Goal: Information Seeking & Learning: Learn about a topic

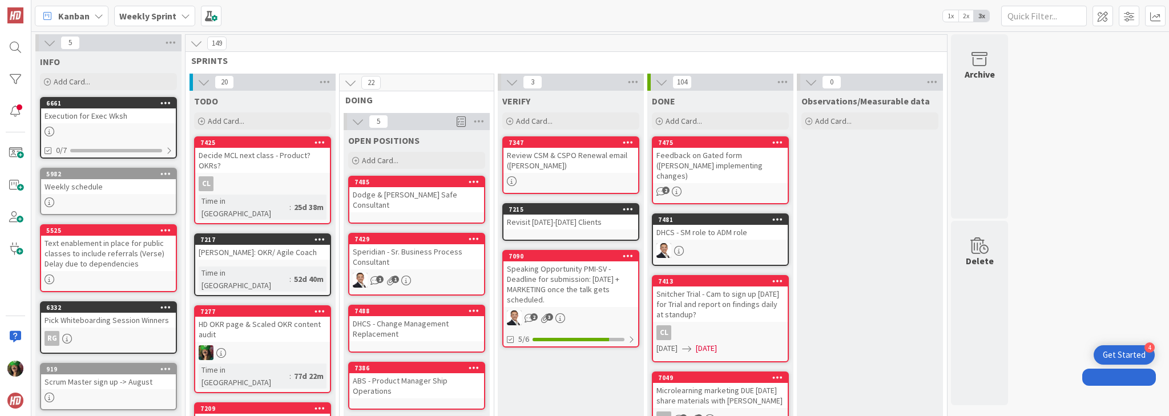
click at [142, 17] on b "Weekly Sprint" at bounding box center [147, 15] width 57 height 11
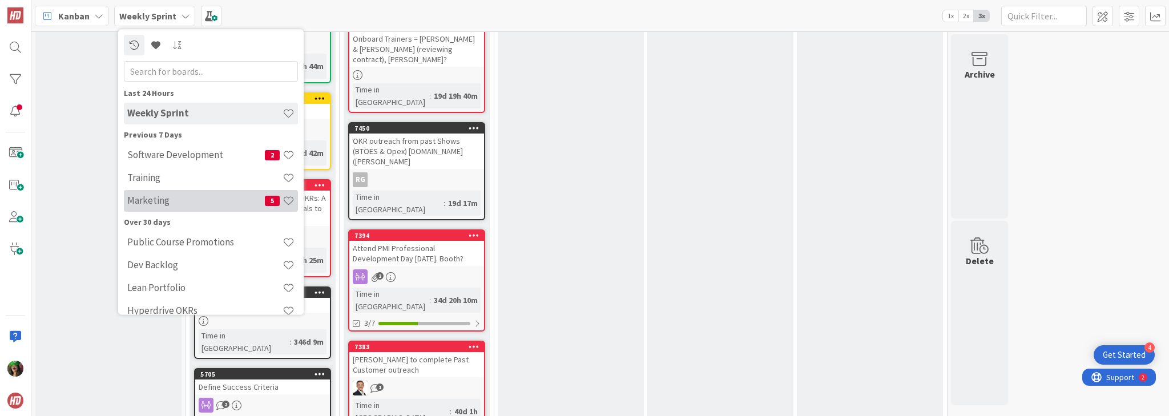
click at [156, 203] on h4 "Marketing" at bounding box center [196, 200] width 138 height 11
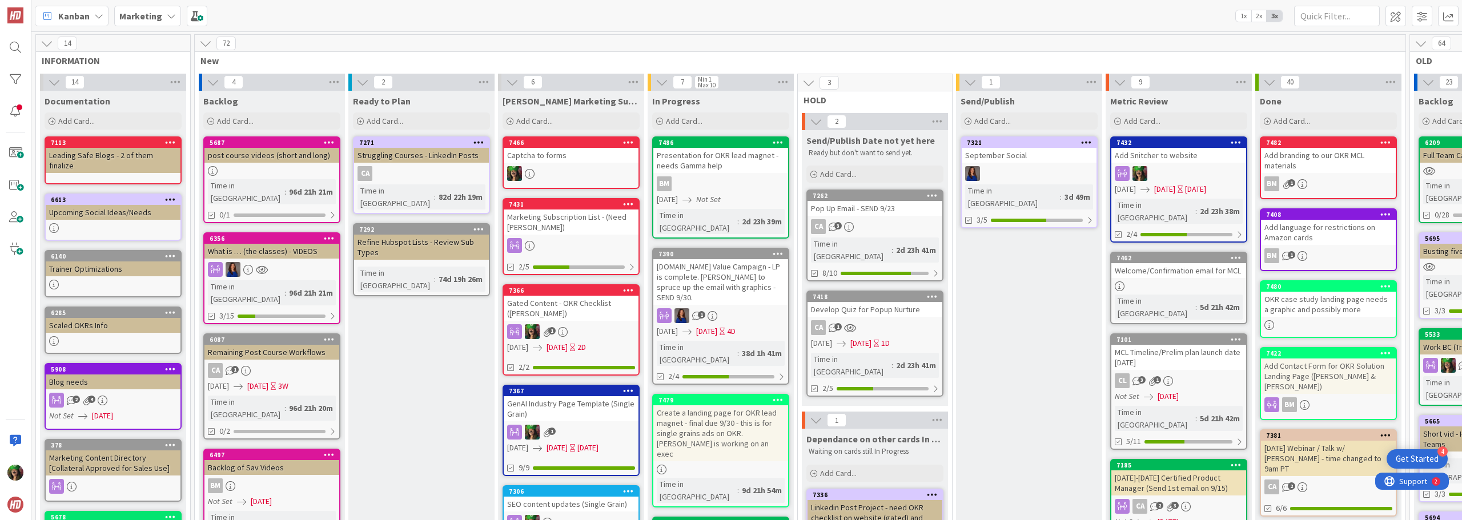
drag, startPoint x: 744, startPoint y: 12, endPoint x: 625, endPoint y: 39, distance: 121.7
click at [625, 39] on div "72" at bounding box center [800, 43] width 1210 height 17
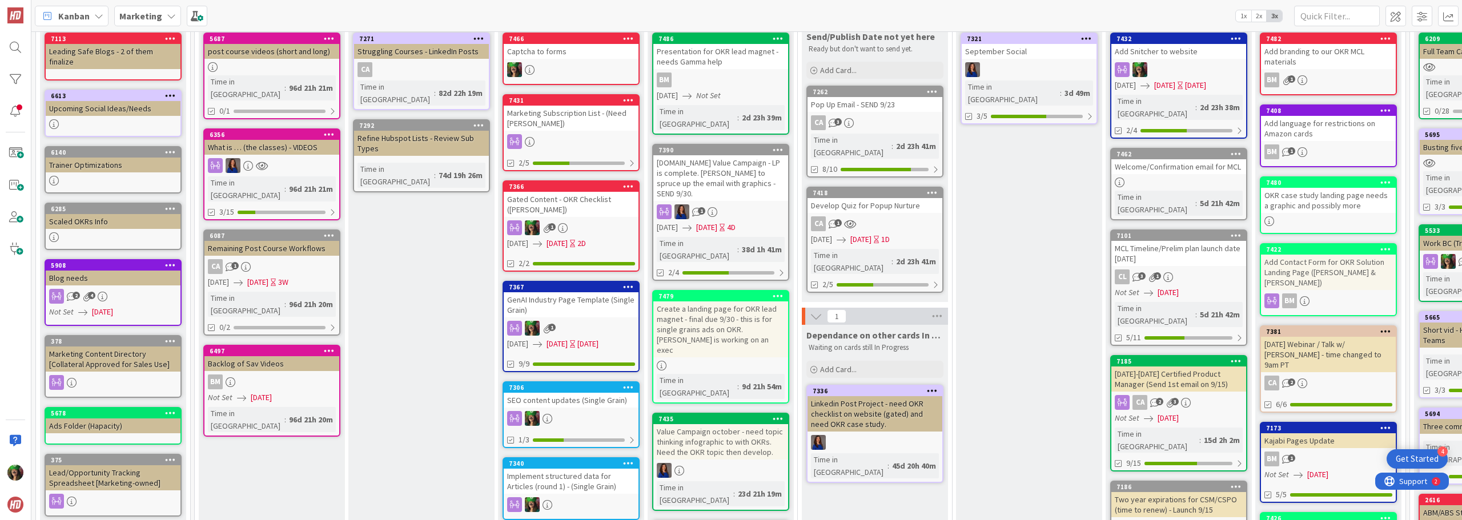
scroll to position [114, 0]
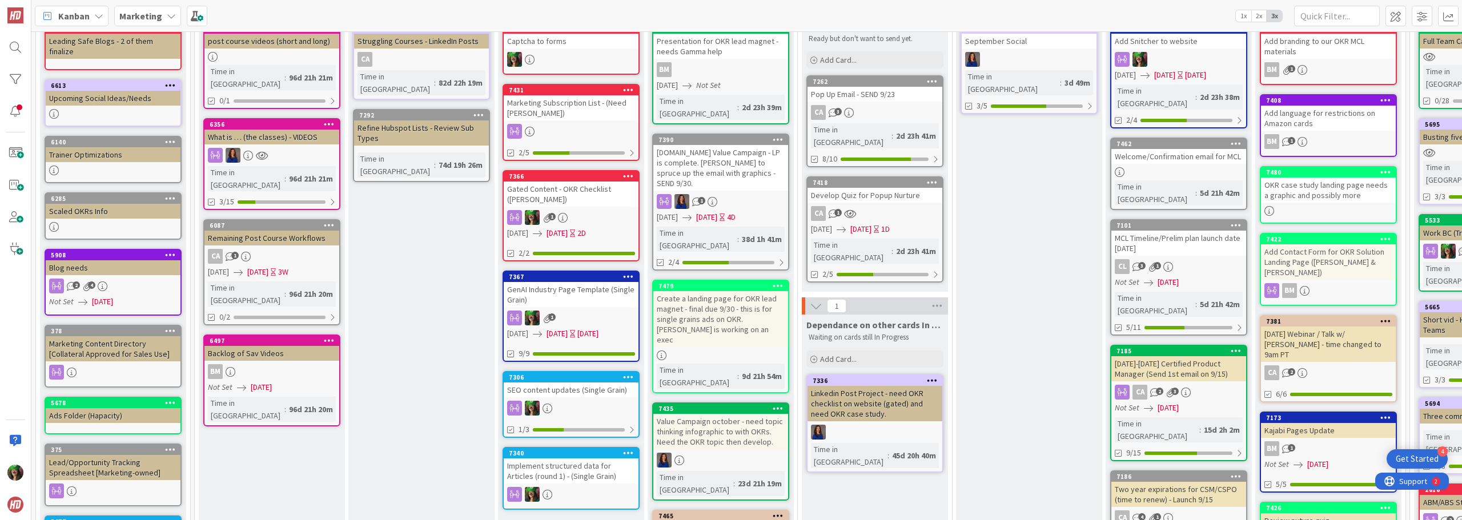
click at [730, 416] on div "Webinar [DATE] 9 w/ [PERSON_NAME]" at bounding box center [720, 528] width 135 height 15
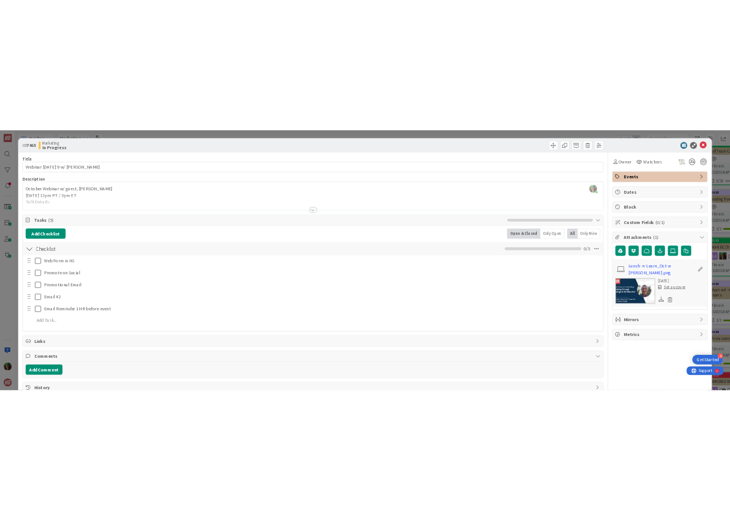
scroll to position [114, 0]
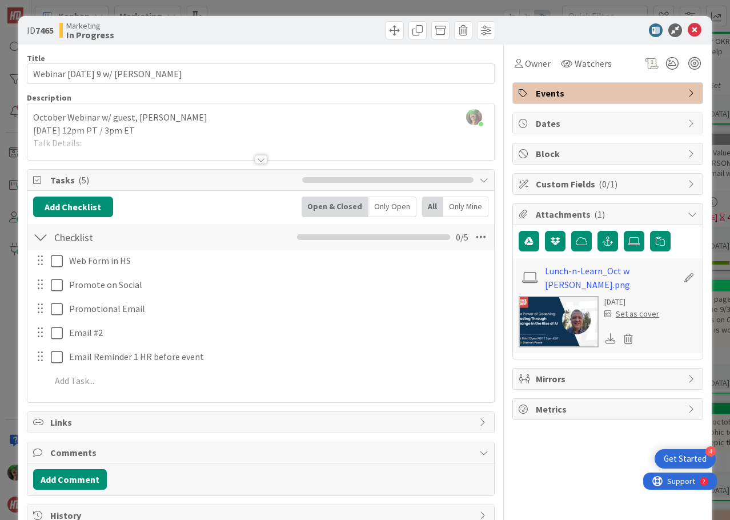
click at [257, 158] on div at bounding box center [261, 159] width 13 height 9
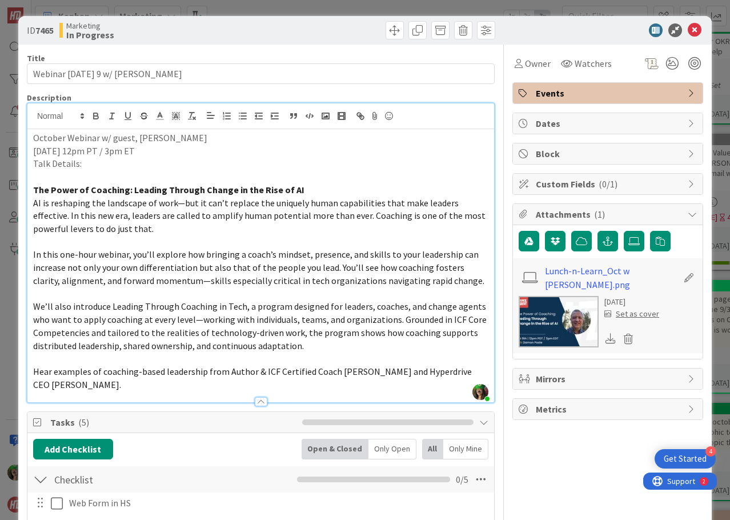
click at [154, 186] on strong "The Power of Coaching: Leading Through Change in the Rise of AI" at bounding box center [168, 189] width 271 height 11
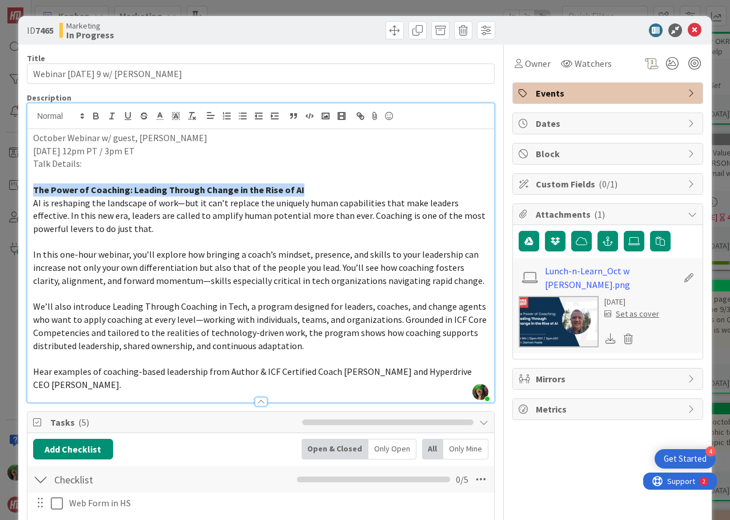
click at [154, 186] on strong "The Power of Coaching: Leading Through Change in the Rise of AI" at bounding box center [168, 189] width 271 height 11
copy strong "The Power of Coaching: Leading Through Change in the Rise of AI"
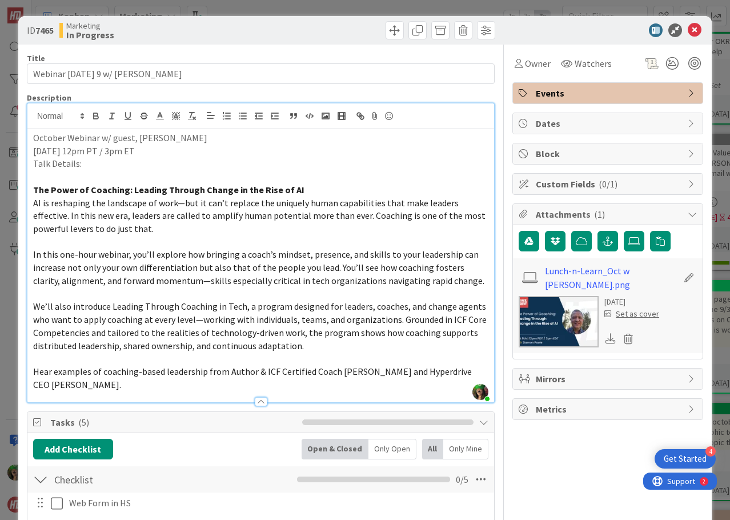
click at [48, 220] on span "AI is reshaping the landscape of work—but it can’t replace the uniquely human c…" at bounding box center [260, 215] width 454 height 37
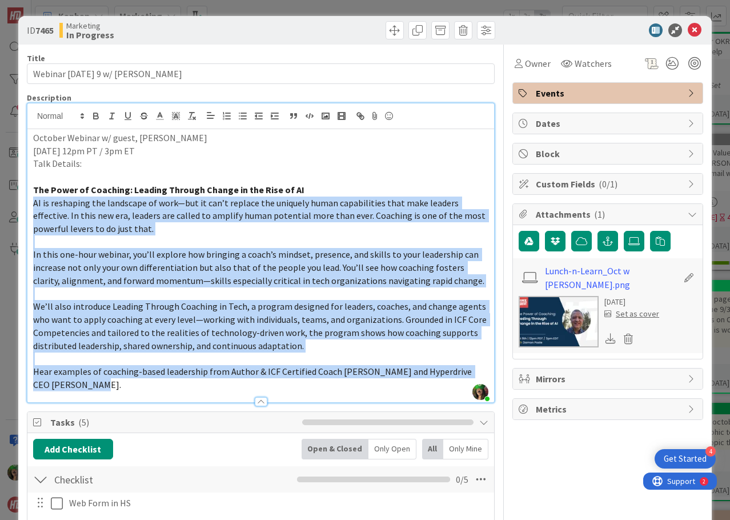
drag, startPoint x: 32, startPoint y: 204, endPoint x: 128, endPoint y: 384, distance: 204.6
click at [128, 384] on div "October Webinar w/ guest, [PERSON_NAME] [DATE] 12pm PT / 3pm ET Talk Details: T…" at bounding box center [260, 265] width 466 height 273
copy div "LO ip dolorsita con adipiscin el sedd—eiu te inc’u laboree dol magnaali enima m…"
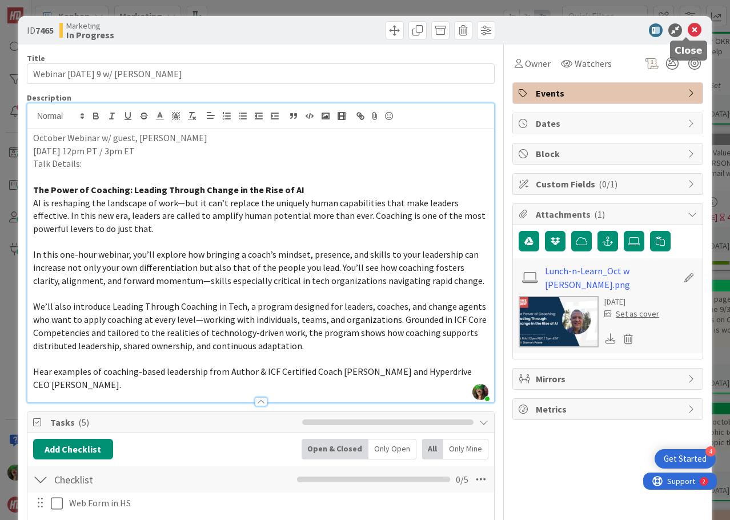
click at [688, 28] on icon at bounding box center [694, 30] width 14 height 14
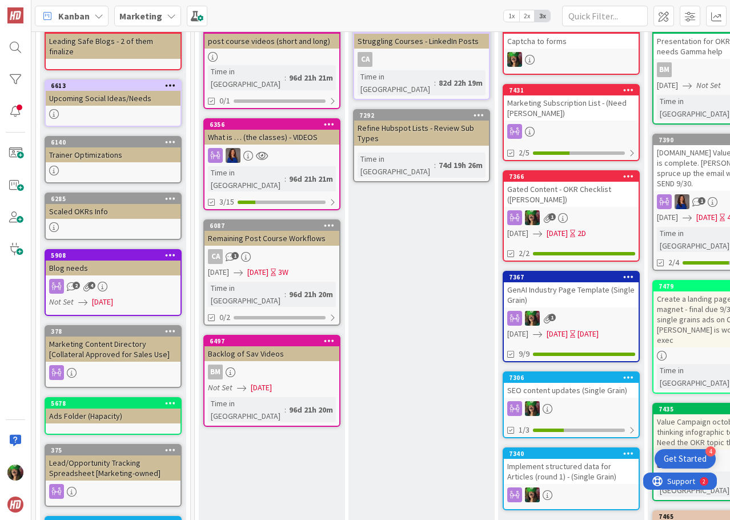
click at [148, 14] on b "Marketing" at bounding box center [140, 15] width 43 height 11
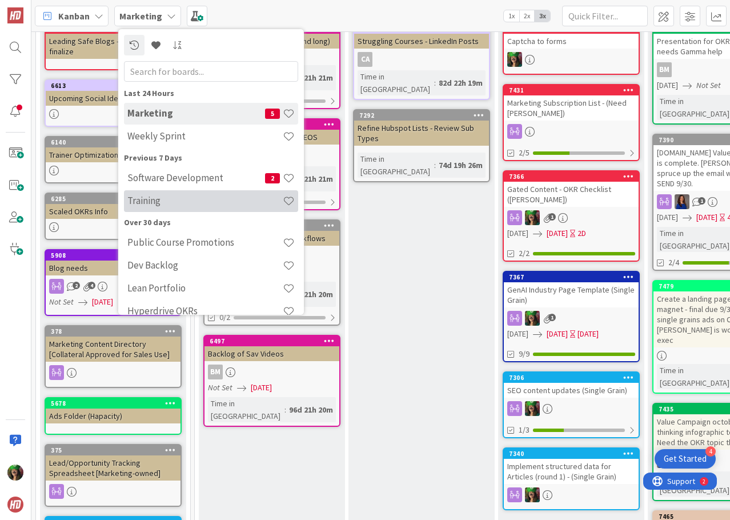
click at [187, 206] on h4 "Training" at bounding box center [204, 200] width 155 height 11
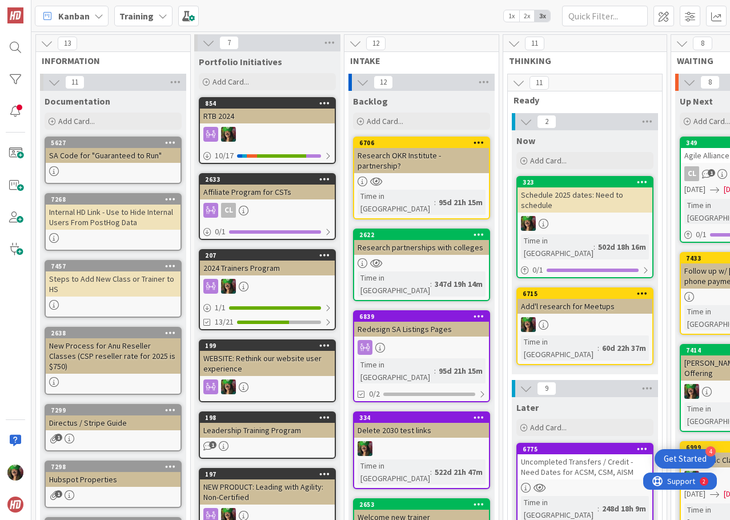
click at [118, 171] on div at bounding box center [113, 171] width 135 height 10
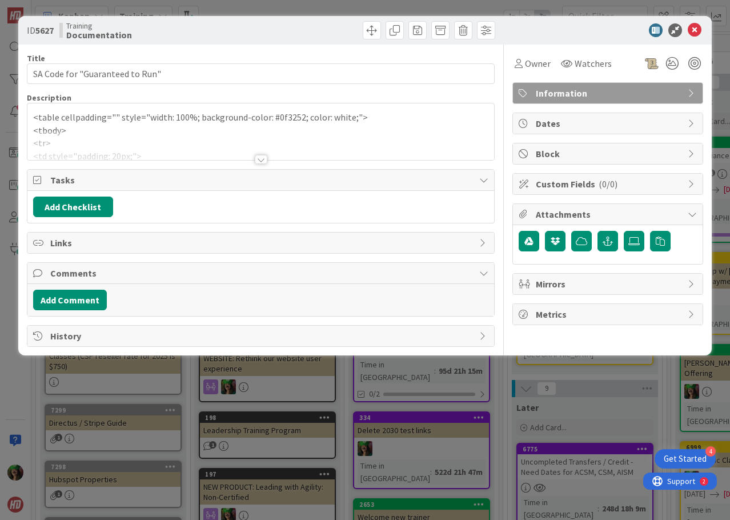
click at [91, 129] on p "<tbody>" at bounding box center [260, 130] width 455 height 13
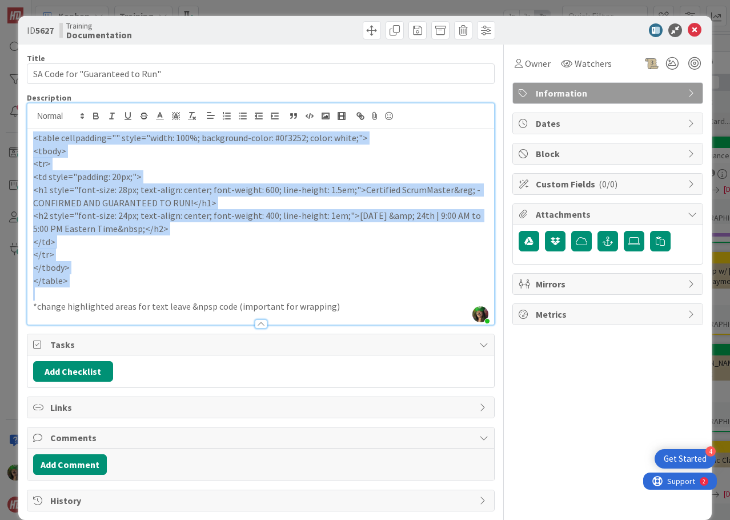
drag, startPoint x: 34, startPoint y: 136, endPoint x: 134, endPoint y: 291, distance: 184.5
click at [134, 291] on div "<table cellpadding="" style="width: 100%; background-color: #0f3252; color: whi…" at bounding box center [260, 226] width 466 height 195
copy div "<table cellpadding="" style="width: 100%; background-color: #0f3252; color: whi…"
